Goal: Task Accomplishment & Management: Manage account settings

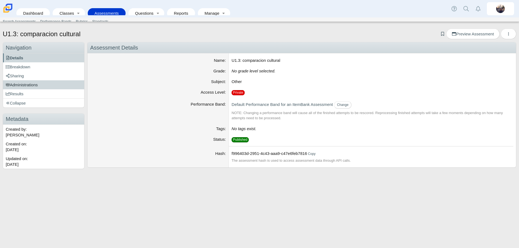
click at [28, 83] on span "Administrations" at bounding box center [22, 85] width 32 height 5
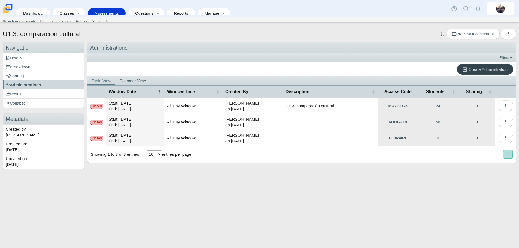
click at [495, 68] on span "Create Administration" at bounding box center [487, 69] width 39 height 5
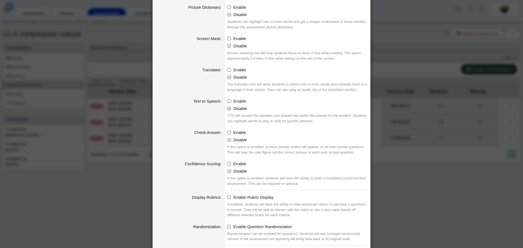
scroll to position [463, 0]
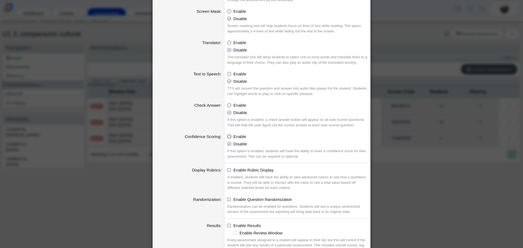
click at [227, 136] on icon at bounding box center [229, 136] width 4 height 4
click at [227, 136] on input "Enable" at bounding box center [229, 135] width 4 height 4
radio input "true"
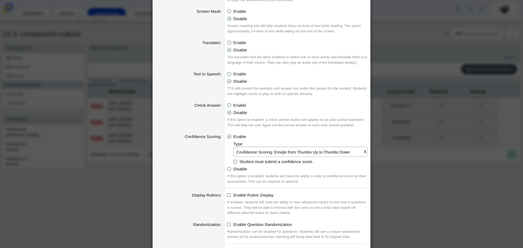
click at [244, 154] on select "Confidence Scoring: Emojis from Thumbs Up to Thumbs Down Confidence Scoring: Em…" at bounding box center [300, 152] width 134 height 10
select select "emojis"
click at [233, 147] on select "Confidence Scoring: Emojis from Thumbs Up to Thumbs Down Confidence Scoring: Em…" at bounding box center [300, 152] width 134 height 10
click at [234, 161] on icon at bounding box center [235, 161] width 4 height 4
click at [234, 161] on input "Student must submit a confidence score." at bounding box center [235, 161] width 4 height 4
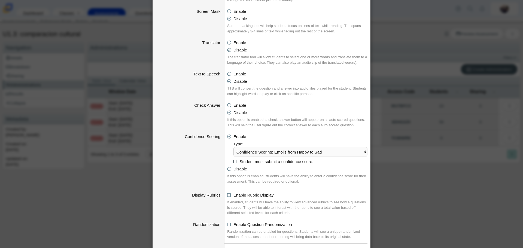
checkbox input "true"
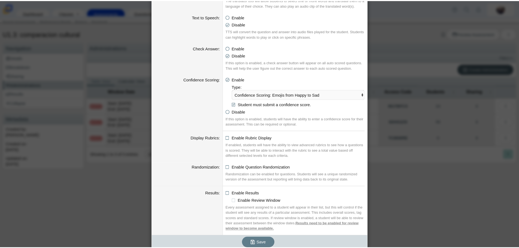
scroll to position [525, 0]
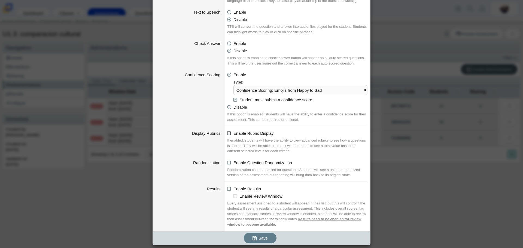
click at [227, 133] on icon at bounding box center [229, 132] width 4 height 4
click at [227, 133] on input "Enable Rubric Display" at bounding box center [229, 132] width 4 height 4
checkbox input "true"
click at [260, 240] on span "Save" at bounding box center [262, 238] width 9 height 5
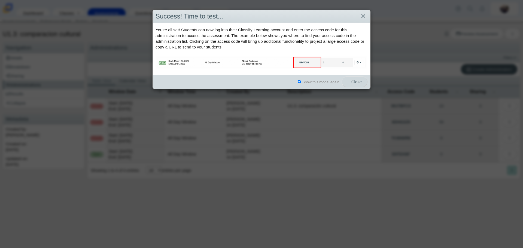
click at [351, 81] on span "Close" at bounding box center [354, 82] width 14 height 5
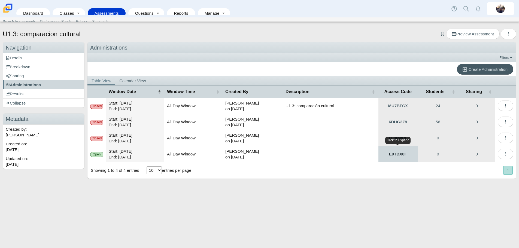
click at [389, 154] on link "E9TDX6F" at bounding box center [397, 154] width 39 height 16
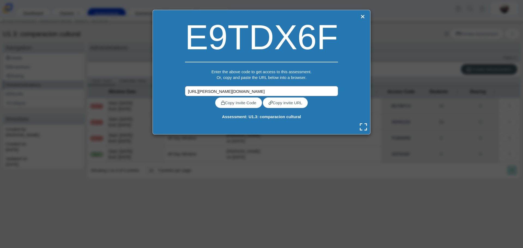
scroll to position [0, 22]
drag, startPoint x: 195, startPoint y: 90, endPoint x: 360, endPoint y: 90, distance: 164.5
click at [360, 90] on div "E9TDX6F Enter the above code to get access to this assessment. Or, copy and pas…" at bounding box center [262, 72] width 218 height 124
click at [242, 103] on link "Copy Invite Code" at bounding box center [238, 103] width 47 height 11
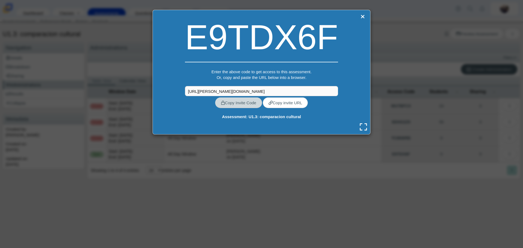
type textarea "E9TDX6F"
